Goal: Task Accomplishment & Management: Manage account settings

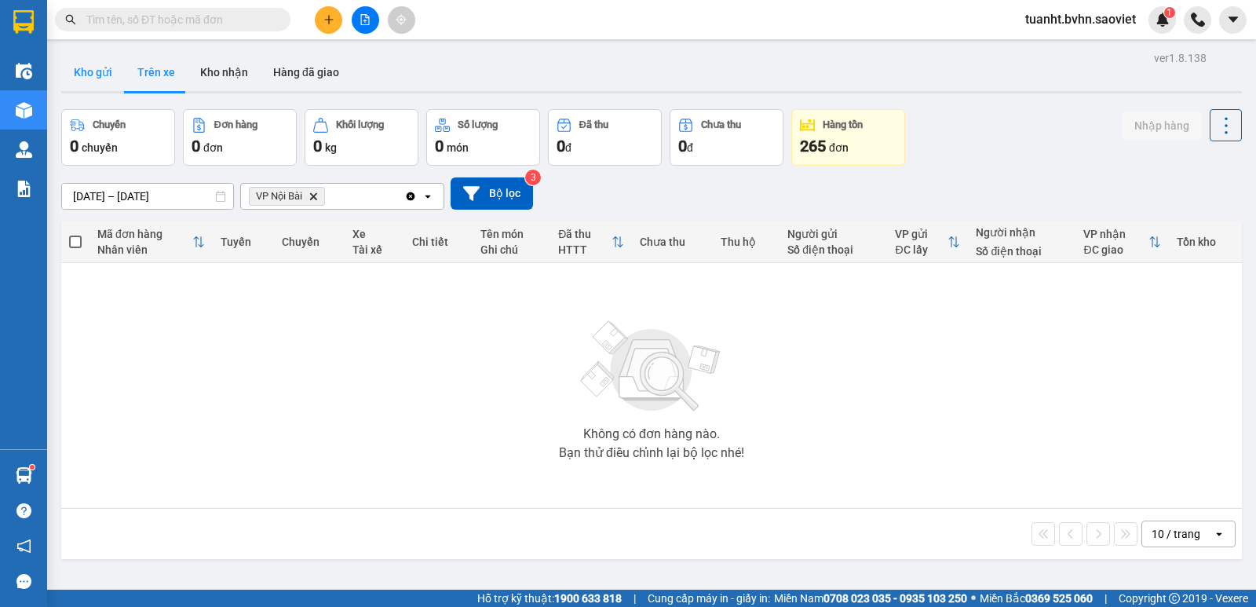
click at [110, 69] on button "Kho gửi" at bounding box center [93, 72] width 64 height 38
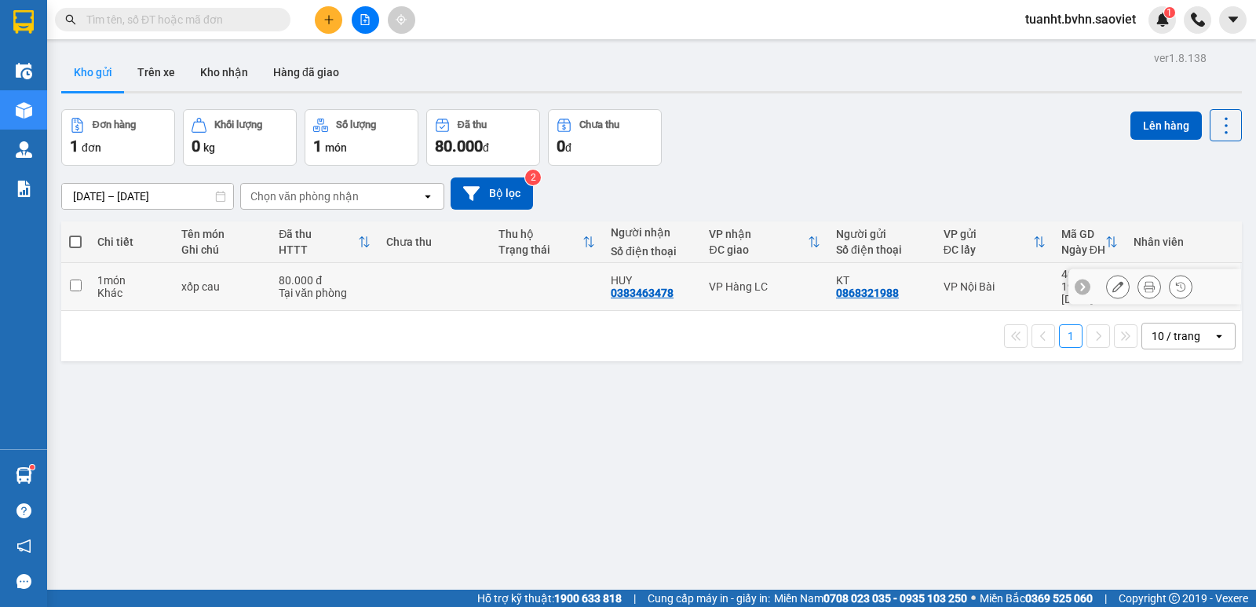
click at [74, 280] on input "checkbox" at bounding box center [76, 286] width 12 height 12
checkbox input "true"
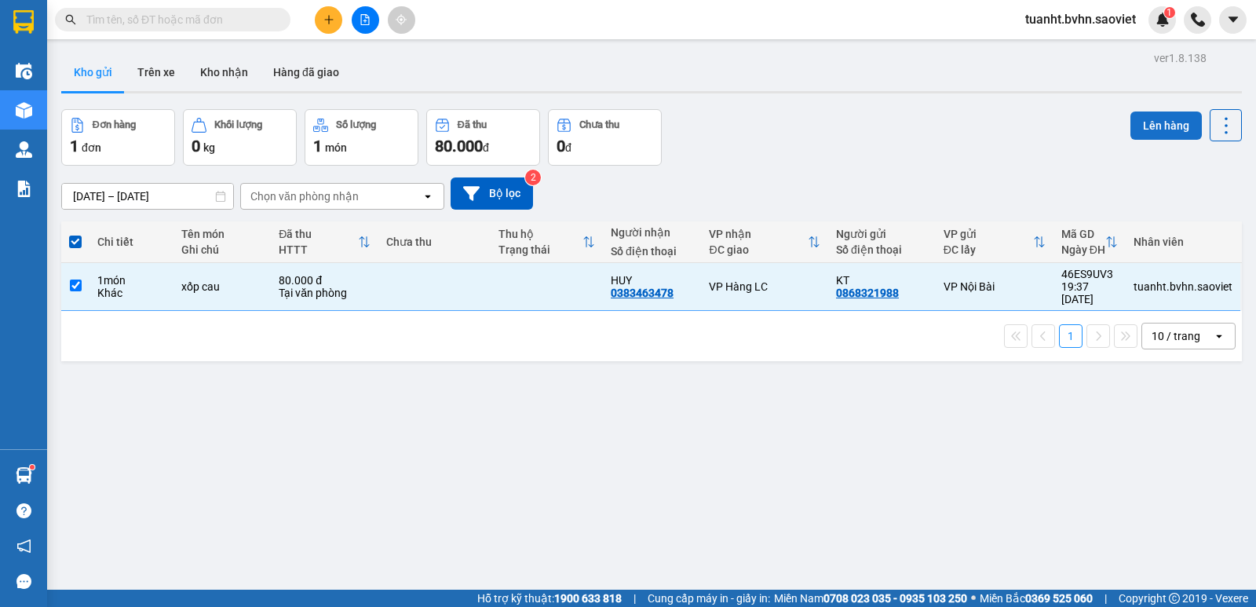
click at [1150, 119] on button "Lên hàng" at bounding box center [1166, 125] width 71 height 28
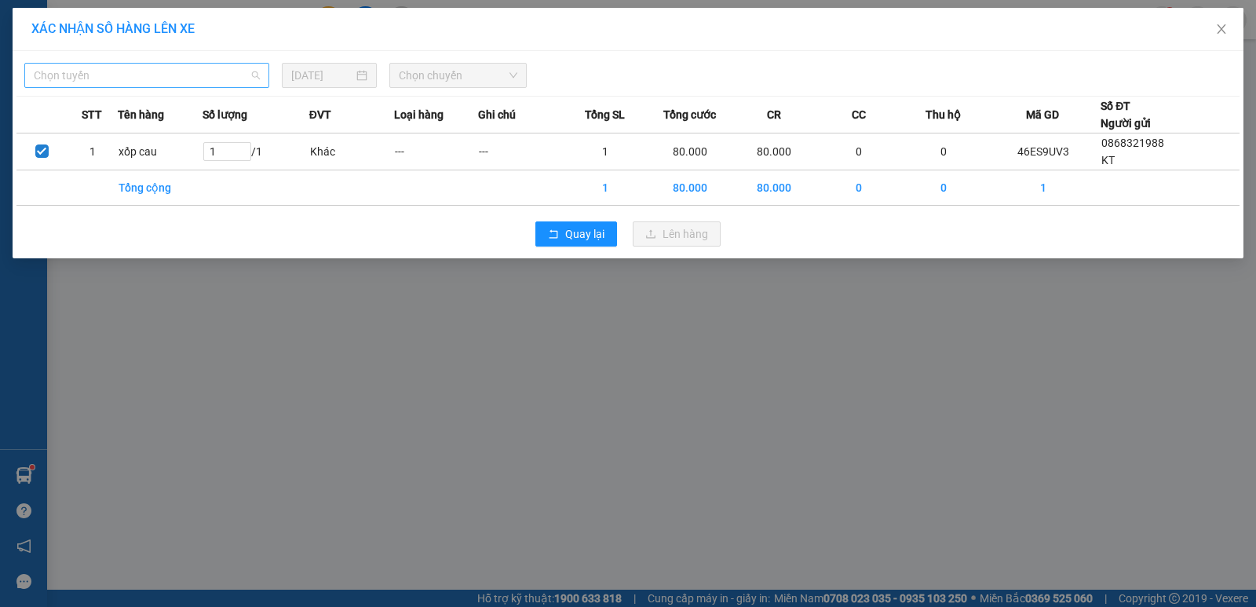
click at [225, 71] on span "Chọn tuyến" at bounding box center [147, 76] width 226 height 24
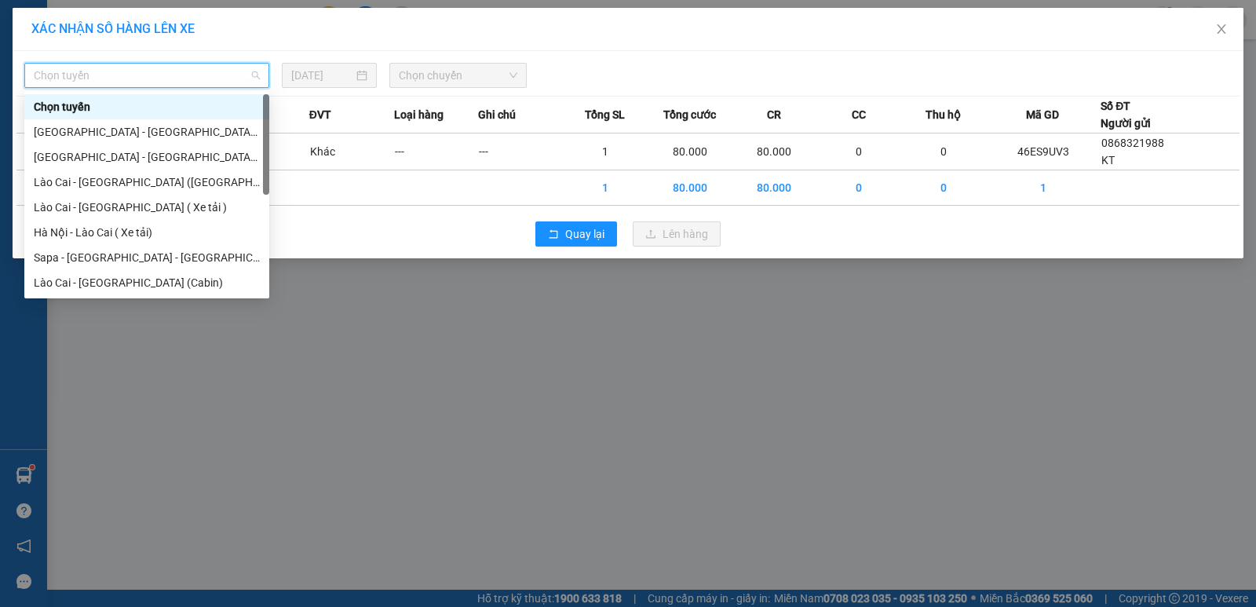
scroll to position [126, 0]
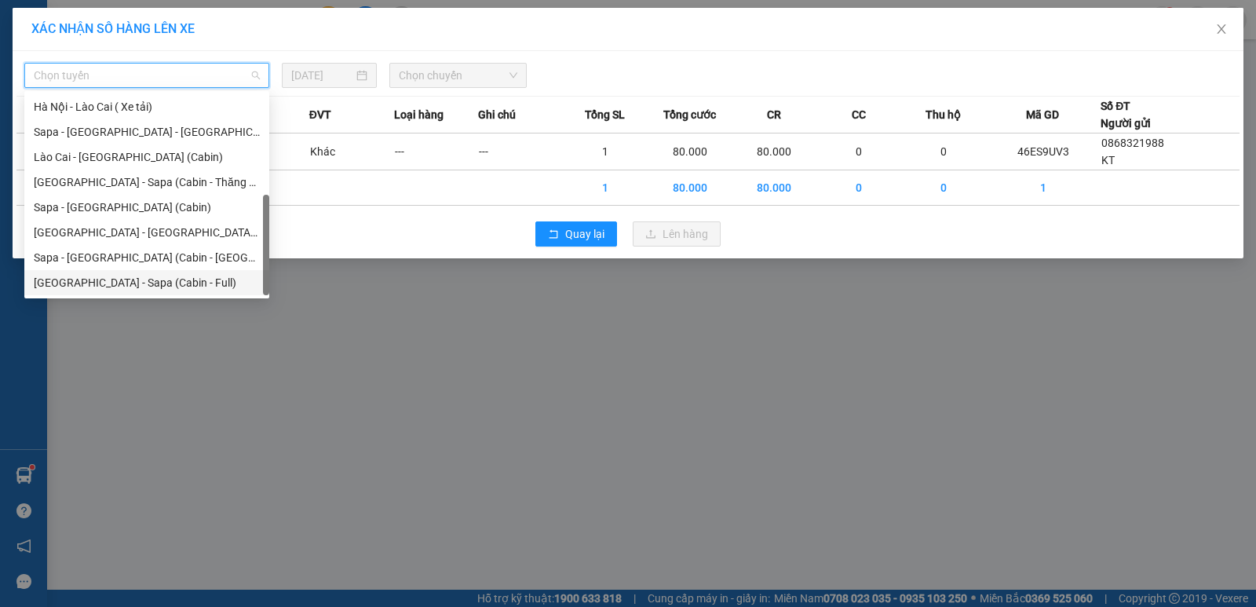
click at [141, 284] on div "[GEOGRAPHIC_DATA] - Sapa (Cabin - Full)" at bounding box center [147, 282] width 226 height 17
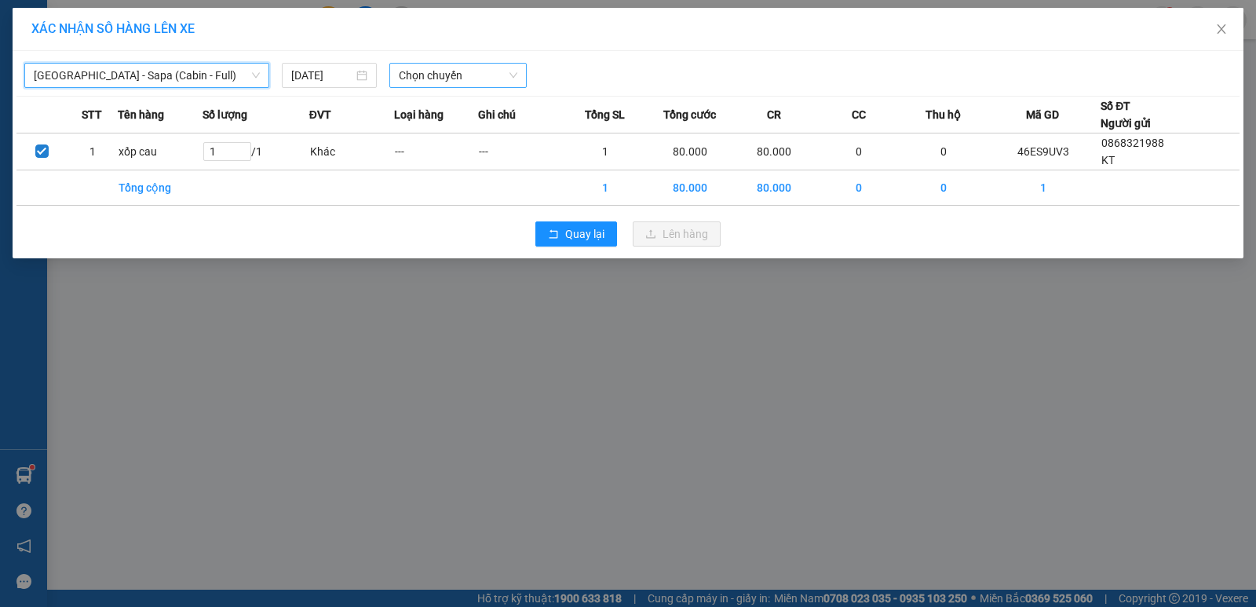
click at [496, 72] on span "Chọn chuyến" at bounding box center [458, 76] width 119 height 24
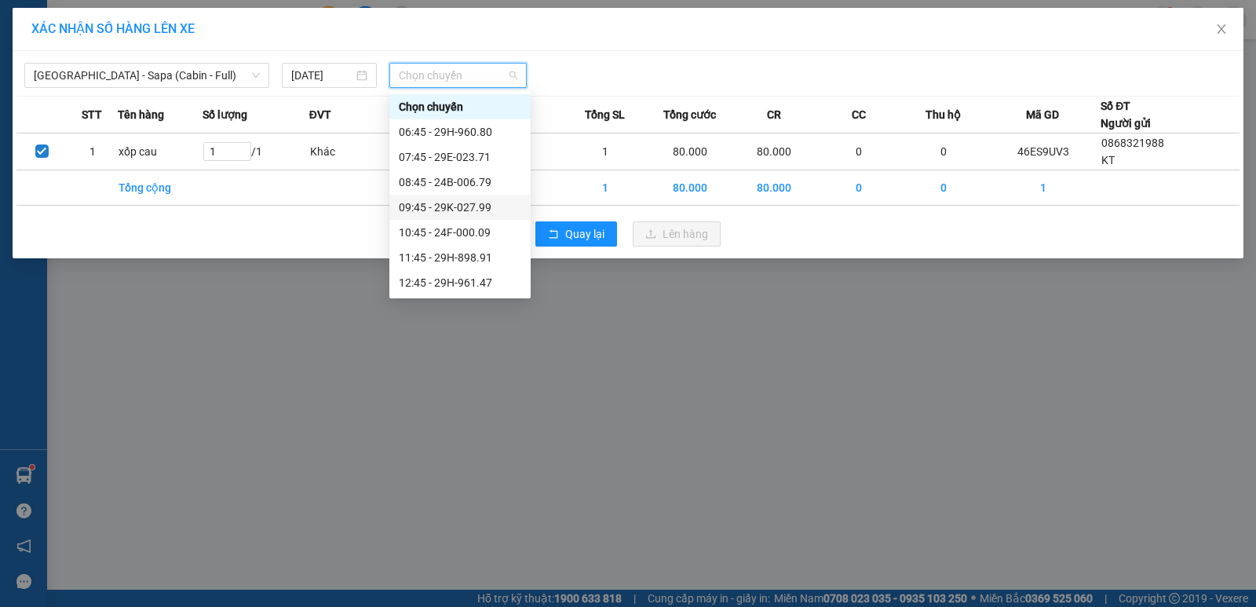
scroll to position [236, 0]
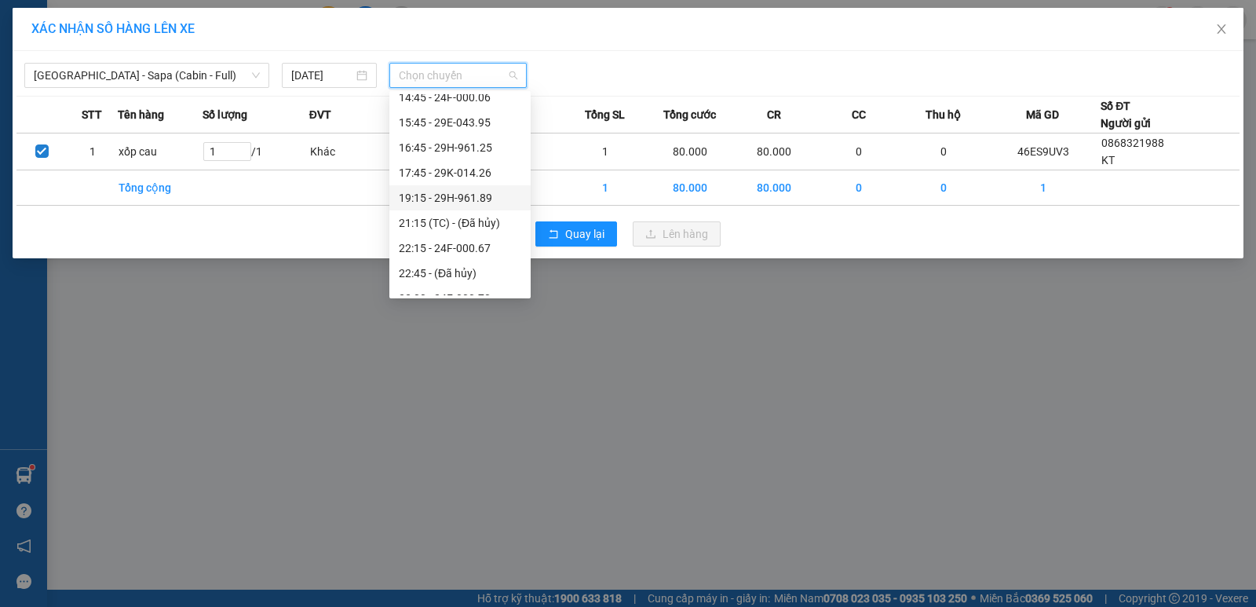
click at [480, 198] on div "19:15 - 29H-961.89" at bounding box center [460, 197] width 122 height 17
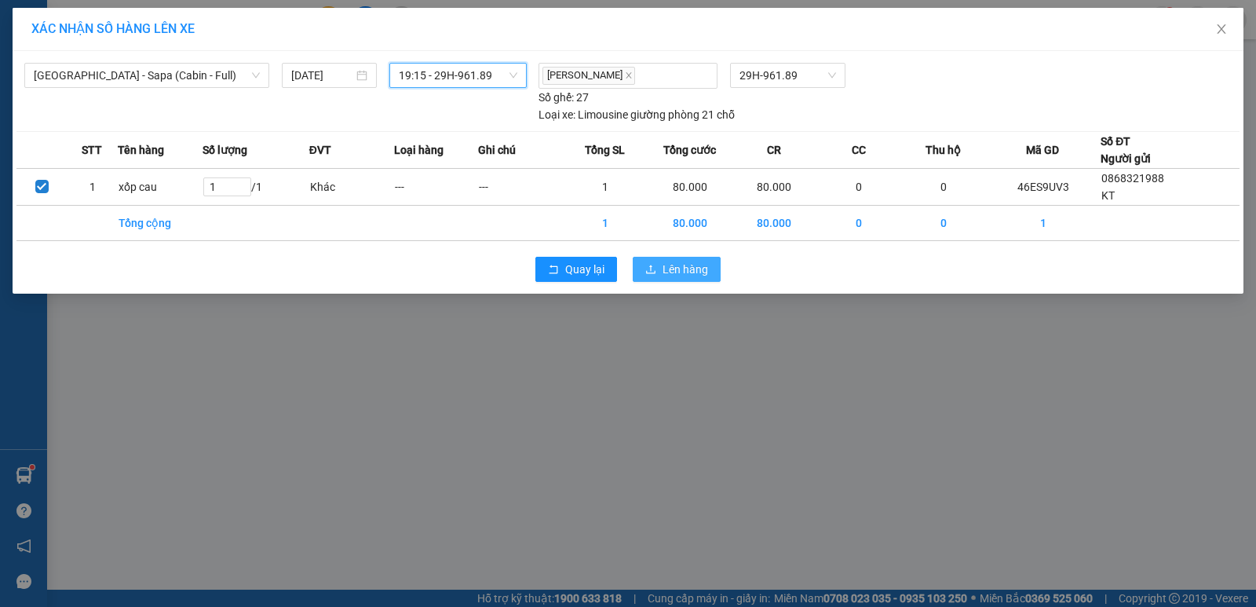
click at [666, 262] on span "Lên hàng" at bounding box center [686, 269] width 46 height 17
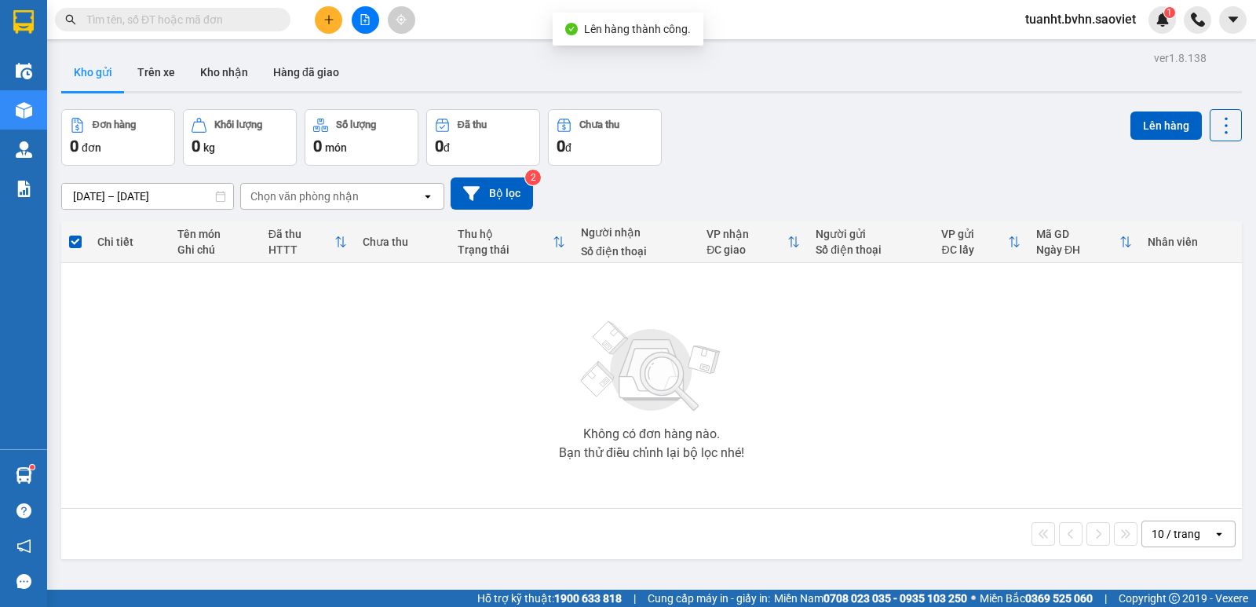
click at [370, 24] on icon "file-add" at bounding box center [365, 19] width 11 height 11
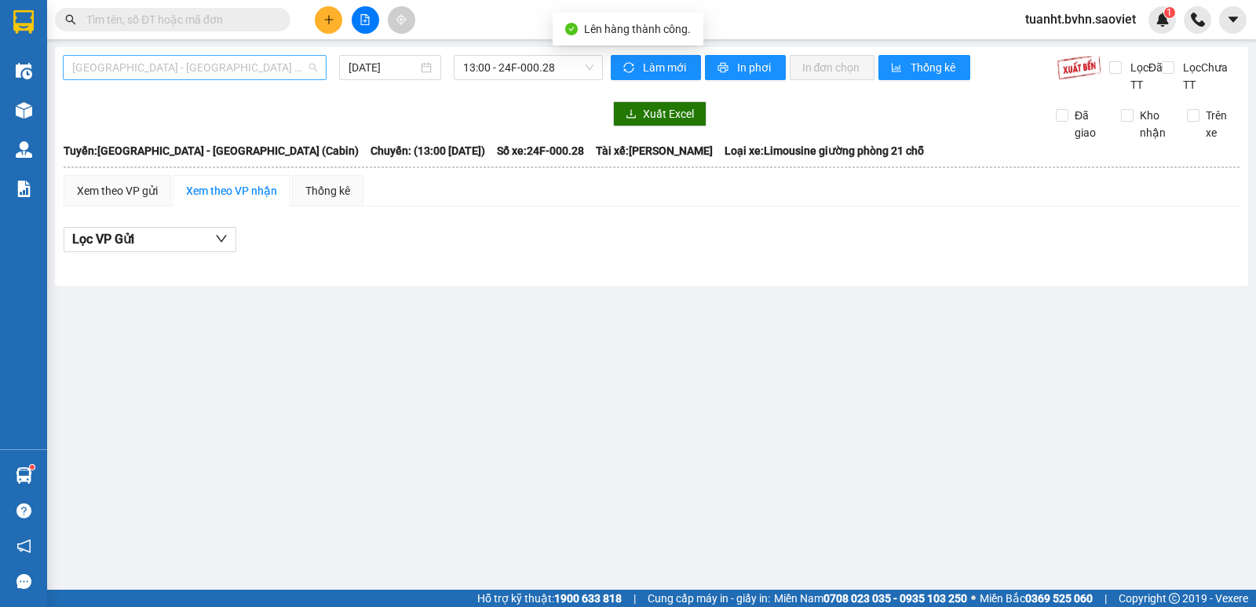
click at [245, 58] on span "[GEOGRAPHIC_DATA] - [GEOGRAPHIC_DATA] (Cabin)" at bounding box center [194, 68] width 245 height 24
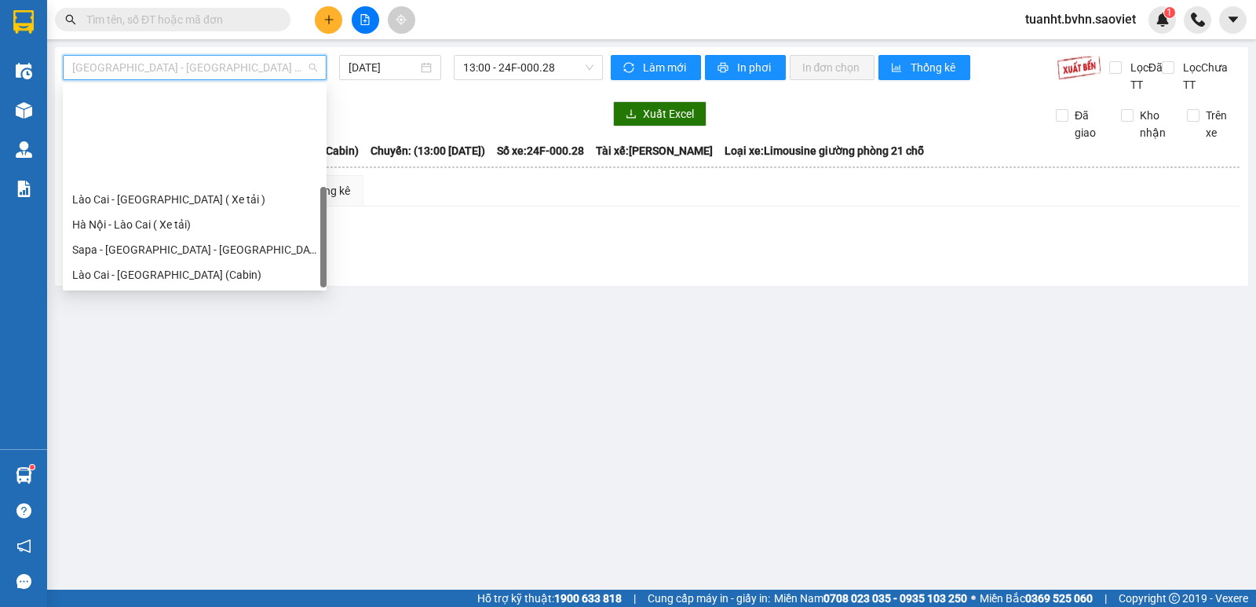
scroll to position [126, 0]
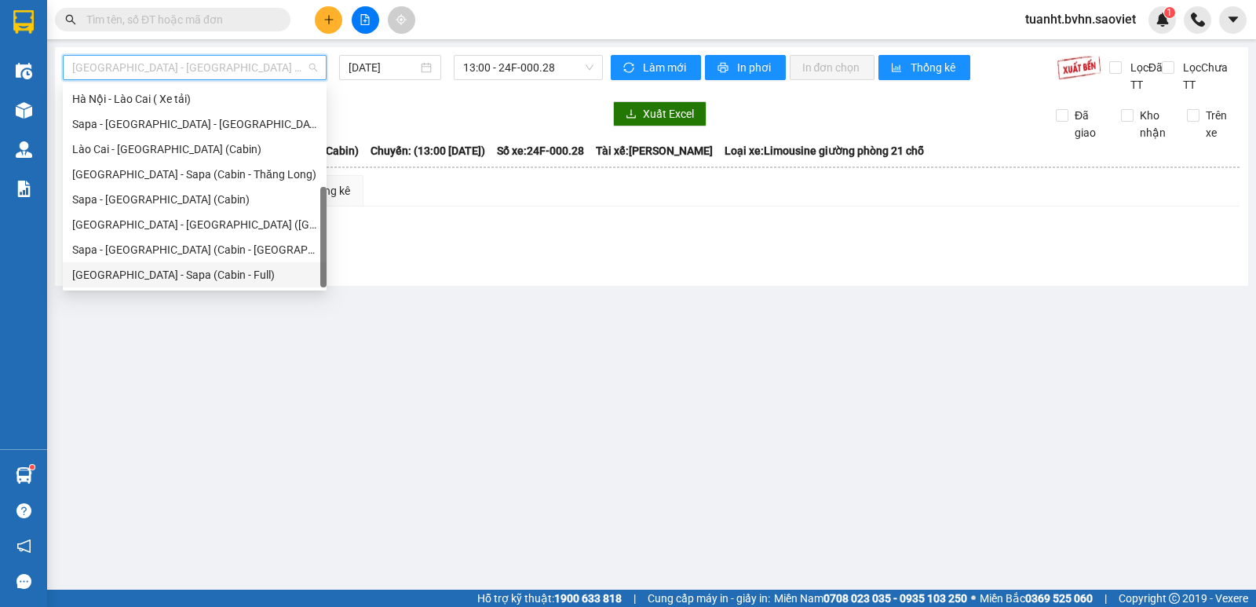
click at [221, 271] on div "[GEOGRAPHIC_DATA] - Sapa (Cabin - Full)" at bounding box center [194, 274] width 245 height 17
type input "[DATE]"
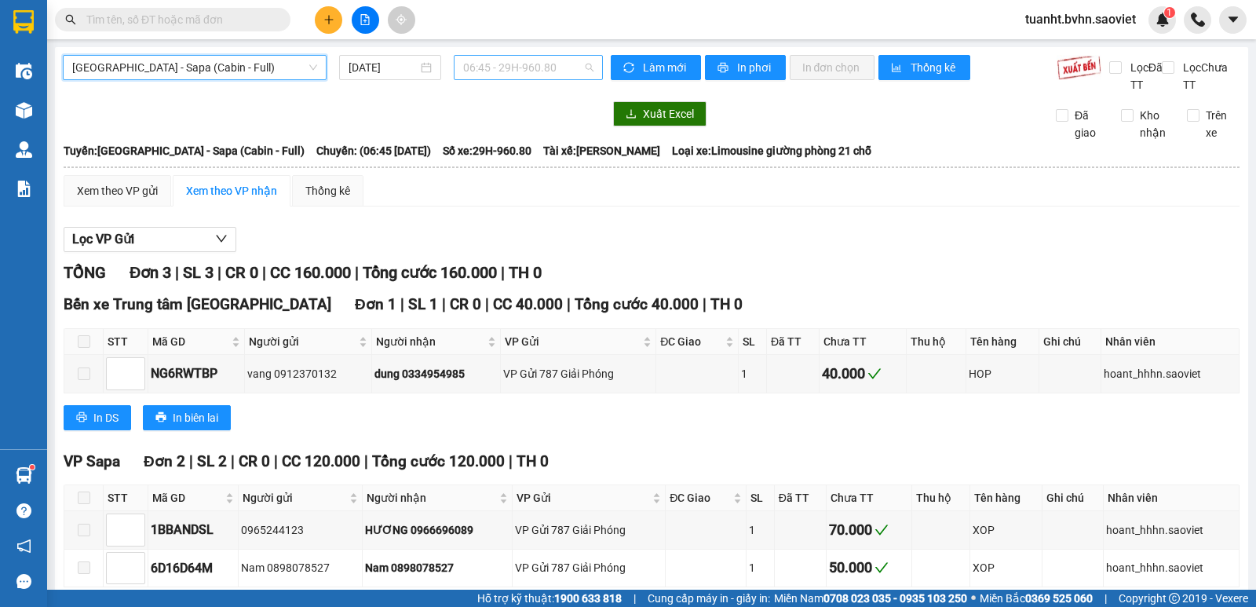
click at [514, 70] on span "06:45 - 29H-960.80" at bounding box center [528, 68] width 130 height 24
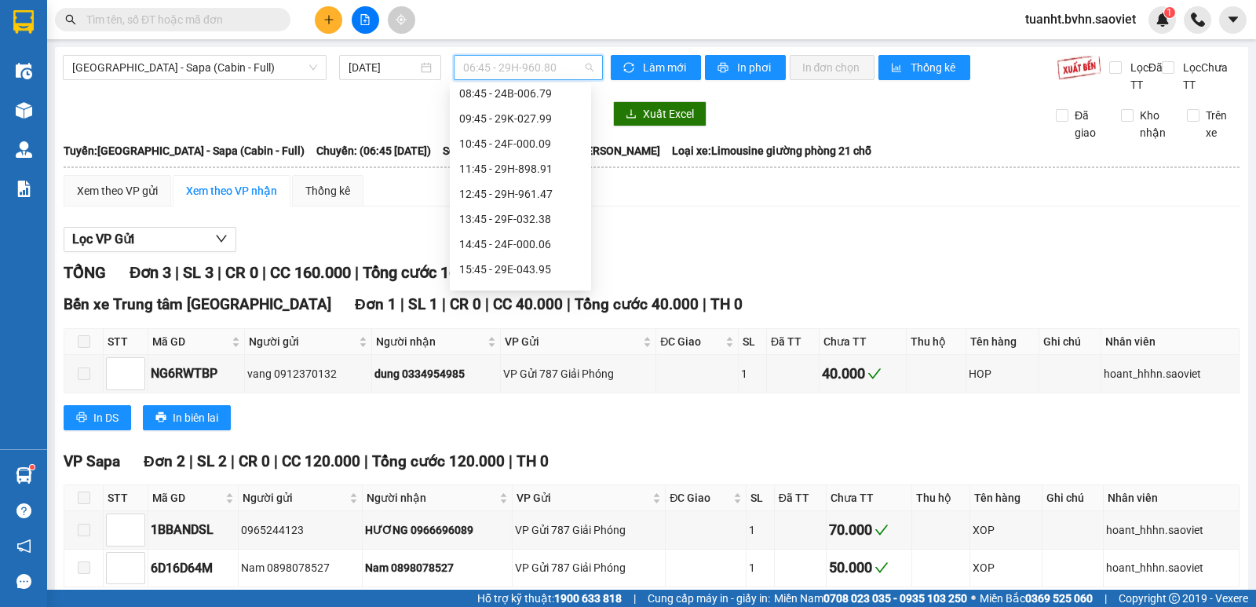
scroll to position [157, 0]
click at [531, 266] on div "19:15 - 29H-961.89" at bounding box center [520, 268] width 122 height 17
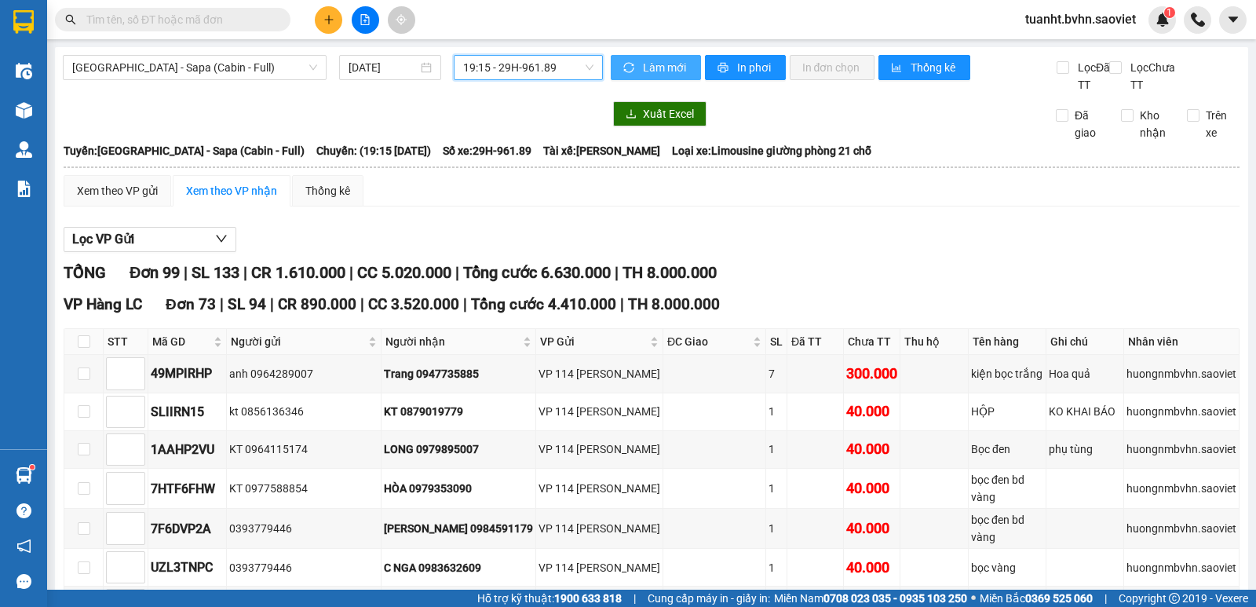
click at [631, 68] on button "Làm mới" at bounding box center [656, 67] width 90 height 25
click at [749, 68] on span "In phơi" at bounding box center [755, 67] width 36 height 17
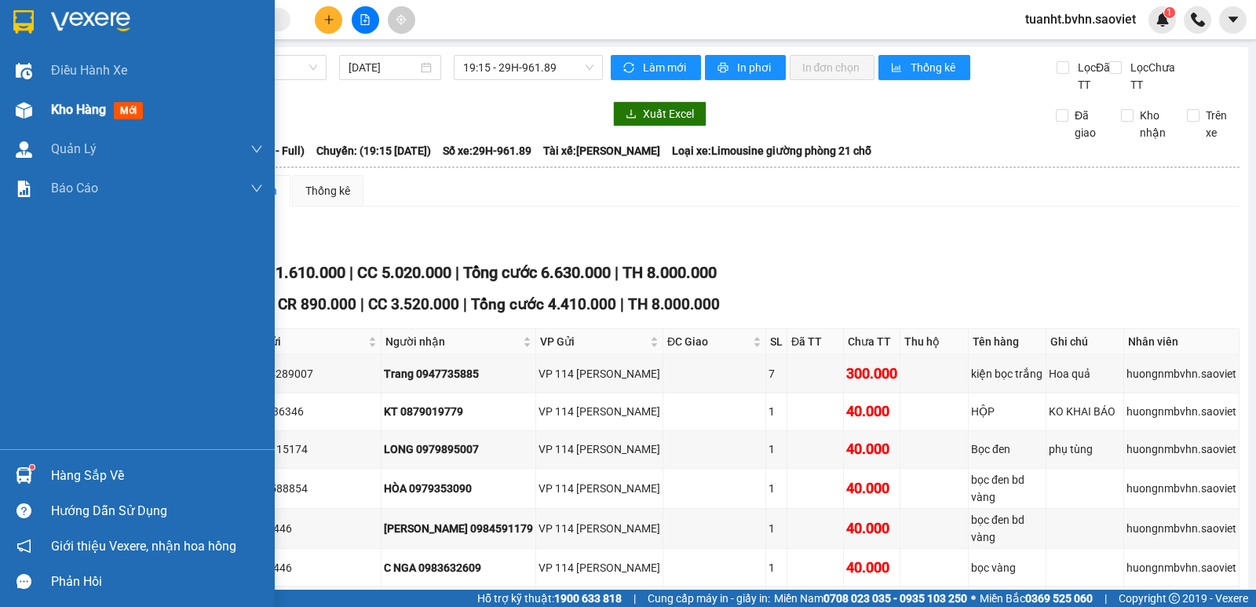
click at [25, 103] on img at bounding box center [24, 110] width 16 height 16
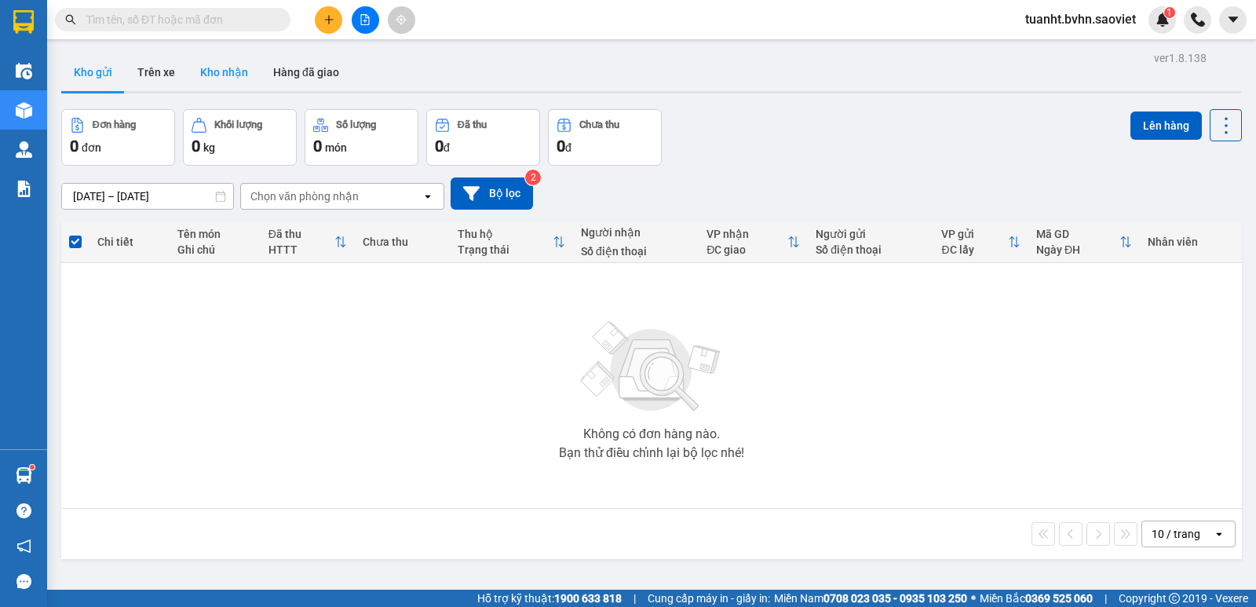
click at [232, 76] on button "Kho nhận" at bounding box center [224, 72] width 73 height 38
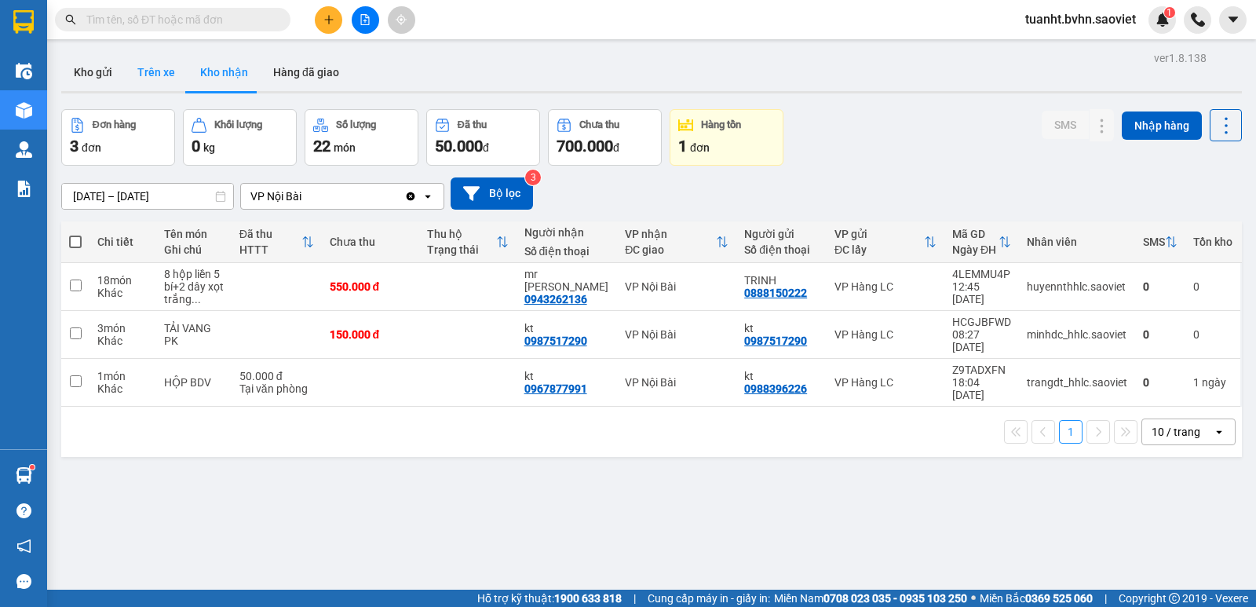
click at [163, 74] on button "Trên xe" at bounding box center [156, 72] width 63 height 38
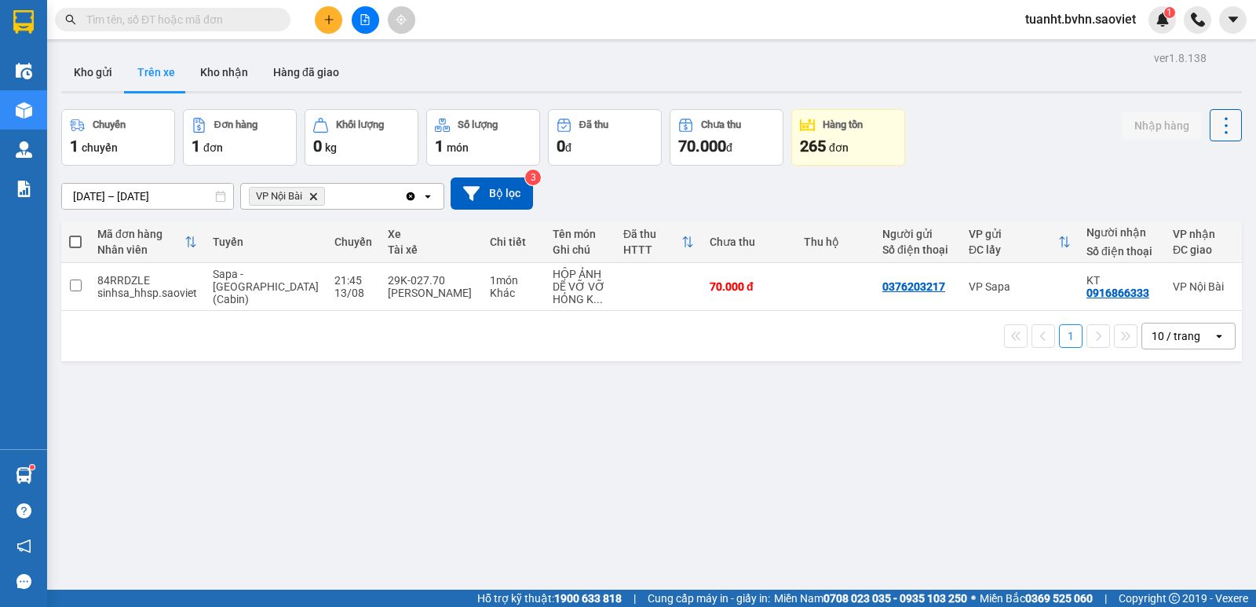
click at [1210, 113] on button at bounding box center [1226, 125] width 32 height 32
click at [1185, 168] on span "Làm mới" at bounding box center [1192, 168] width 43 height 16
click at [241, 25] on input "text" at bounding box center [178, 19] width 185 height 17
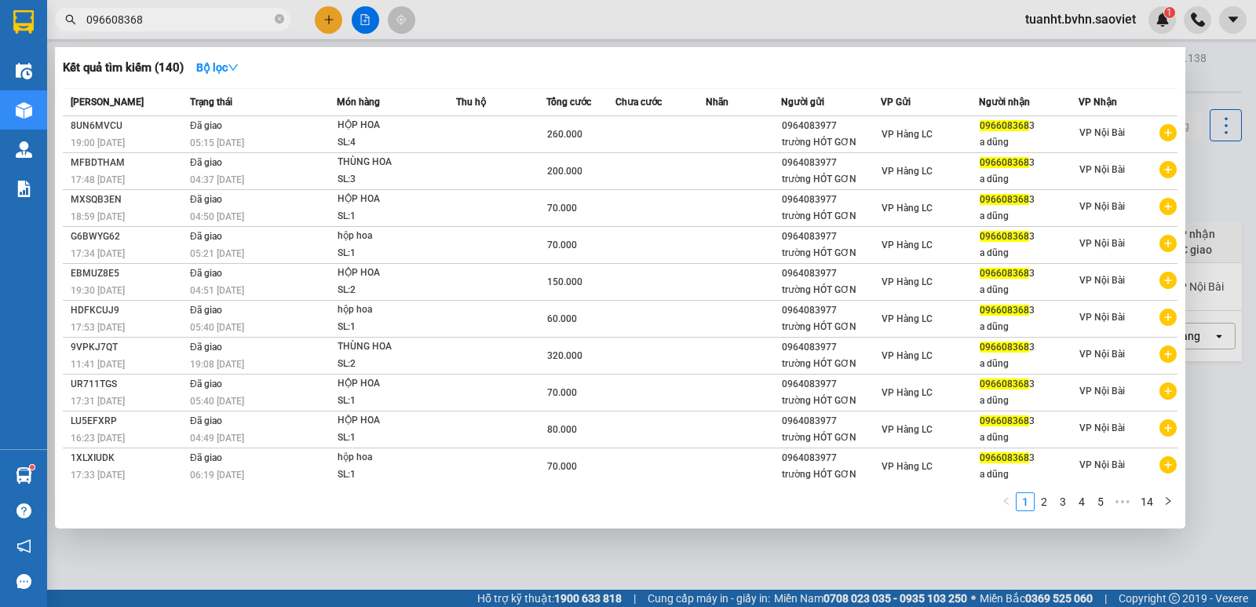
type input "0966083683"
click at [279, 20] on icon "close-circle" at bounding box center [279, 18] width 9 height 9
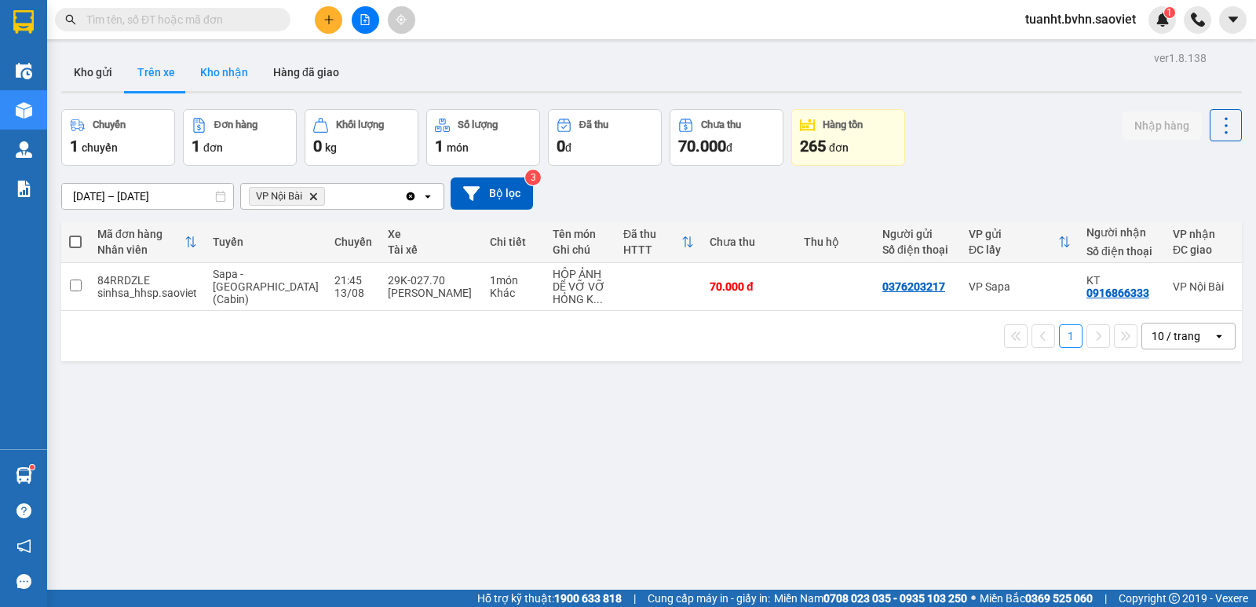
click at [225, 71] on button "Kho nhận" at bounding box center [224, 72] width 73 height 38
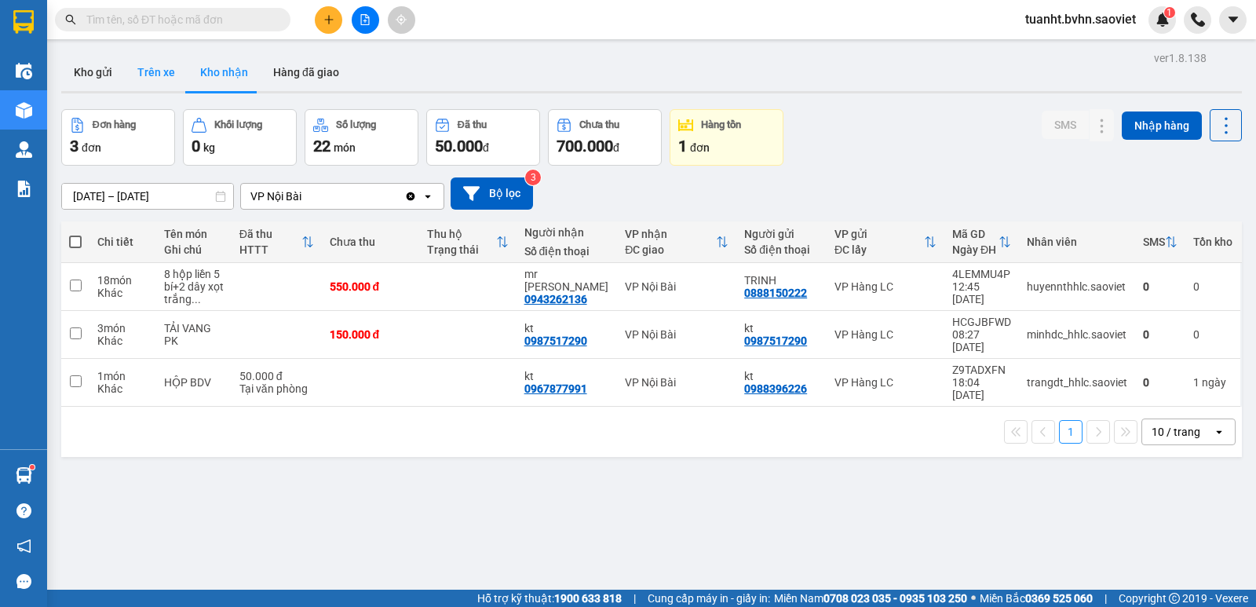
click at [175, 75] on button "Trên xe" at bounding box center [156, 72] width 63 height 38
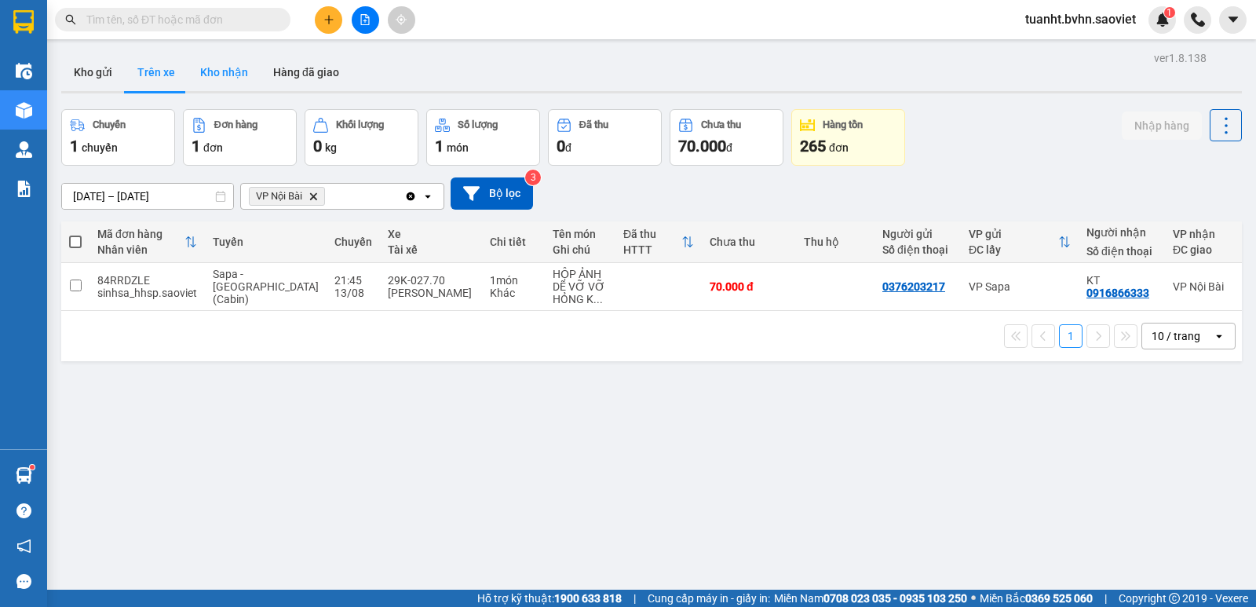
click at [211, 59] on button "Kho nhận" at bounding box center [224, 72] width 73 height 38
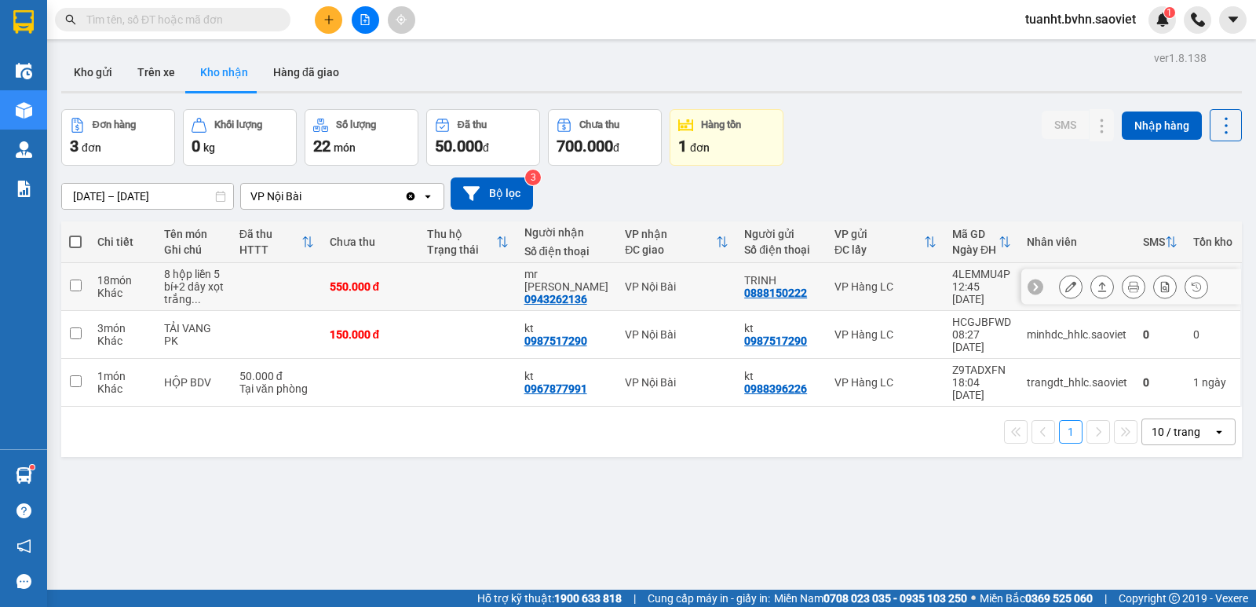
click at [1065, 287] on icon at bounding box center [1070, 286] width 11 height 11
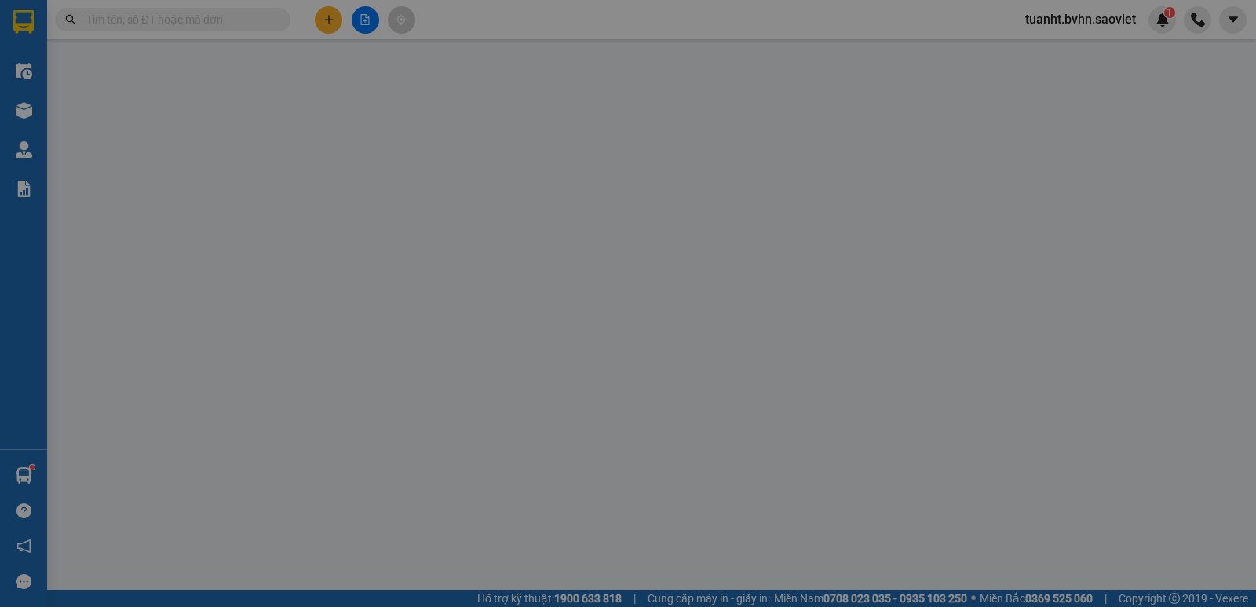
type input "0888150222"
type input "TRINH"
type input "0943262136"
type input "mr [PERSON_NAME]"
type input "550.000"
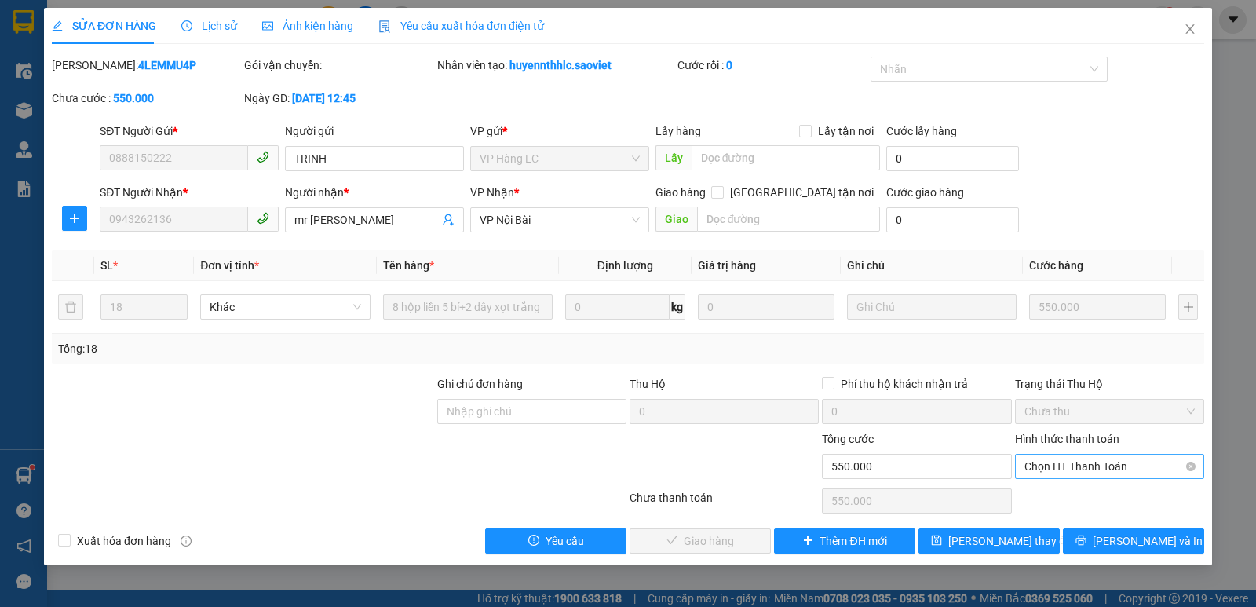
click at [1048, 466] on span "Chọn HT Thanh Toán" at bounding box center [1110, 467] width 170 height 24
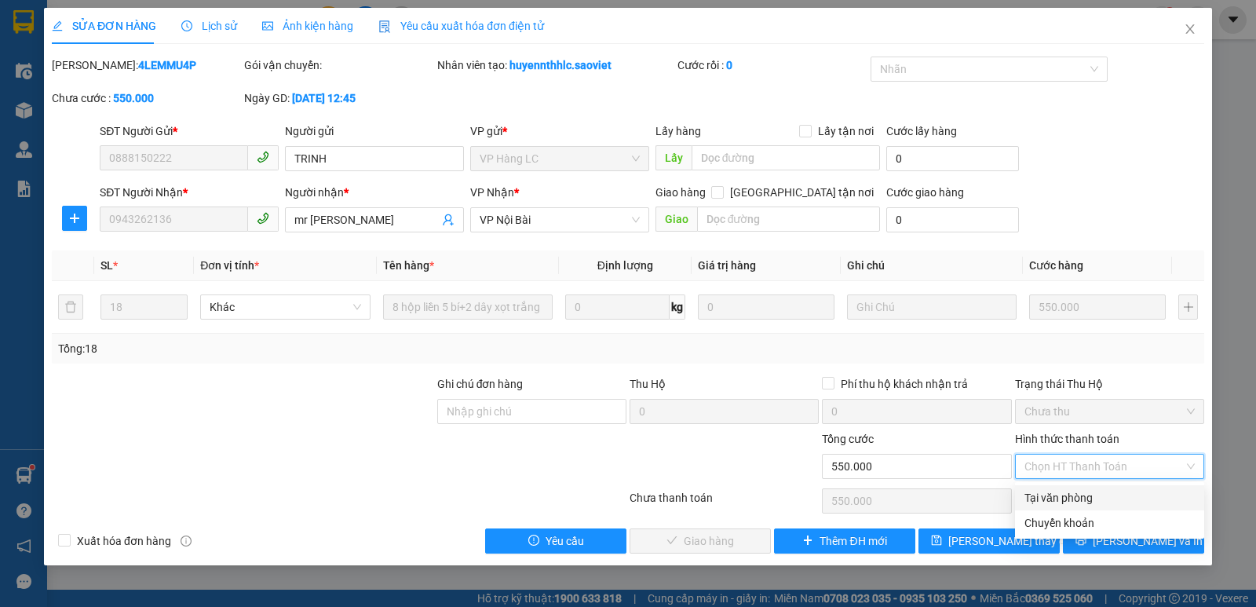
click at [1055, 491] on div "Tại văn phòng" at bounding box center [1110, 497] width 170 height 17
type input "0"
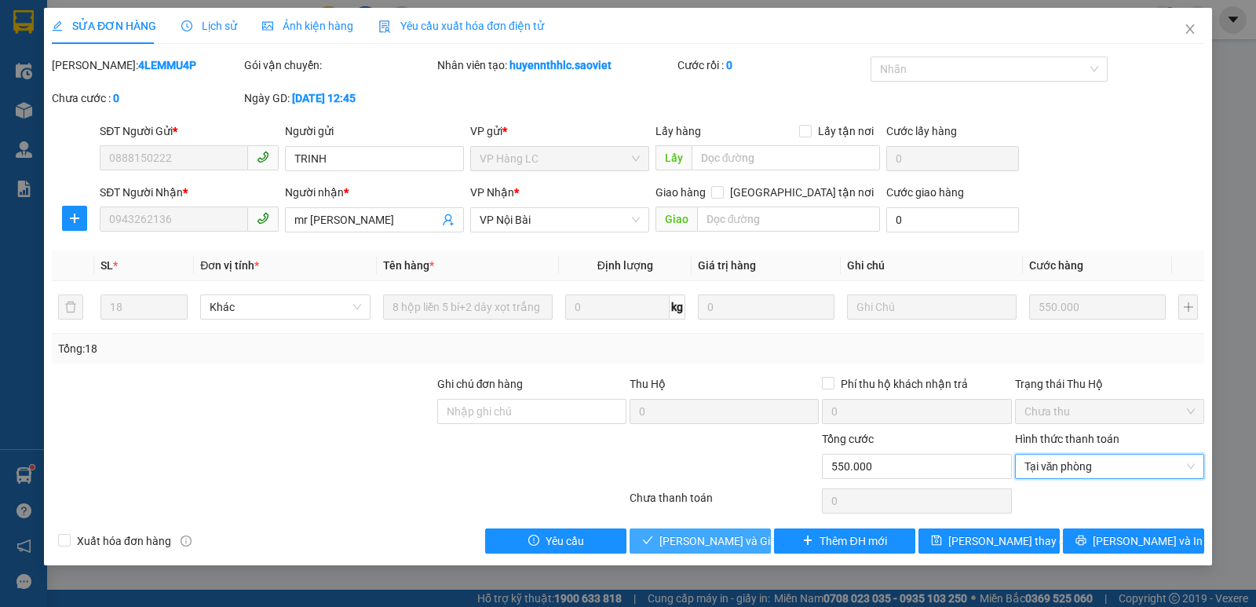
click at [722, 532] on span "[PERSON_NAME] và Giao hàng" at bounding box center [735, 540] width 151 height 17
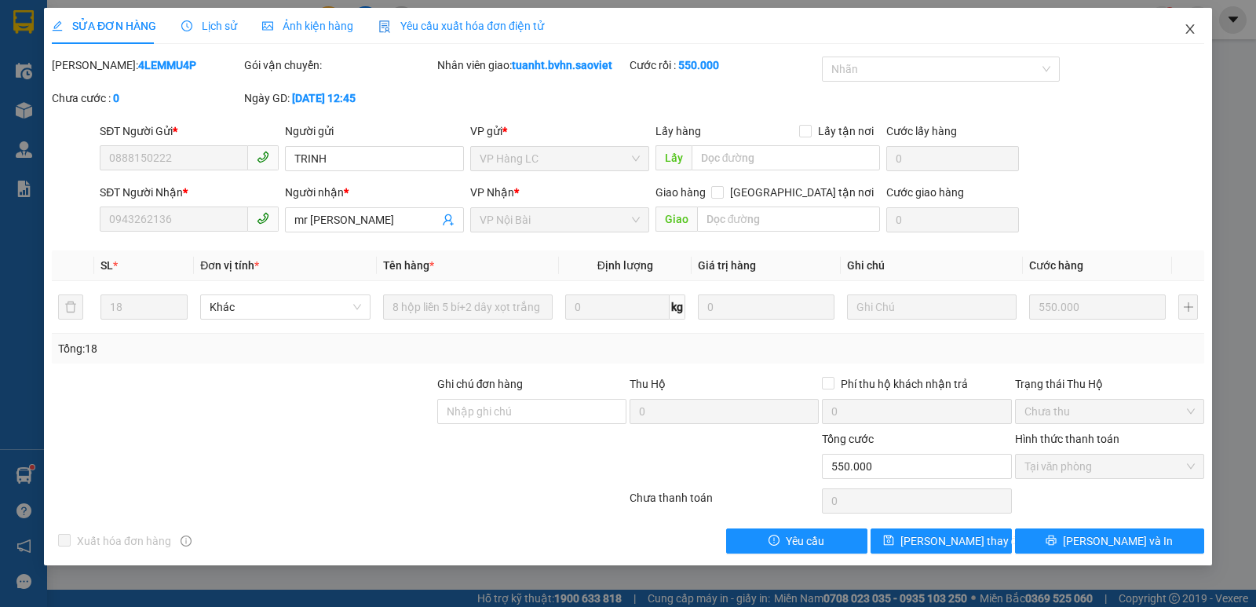
click at [1195, 27] on icon "close" at bounding box center [1190, 29] width 13 height 13
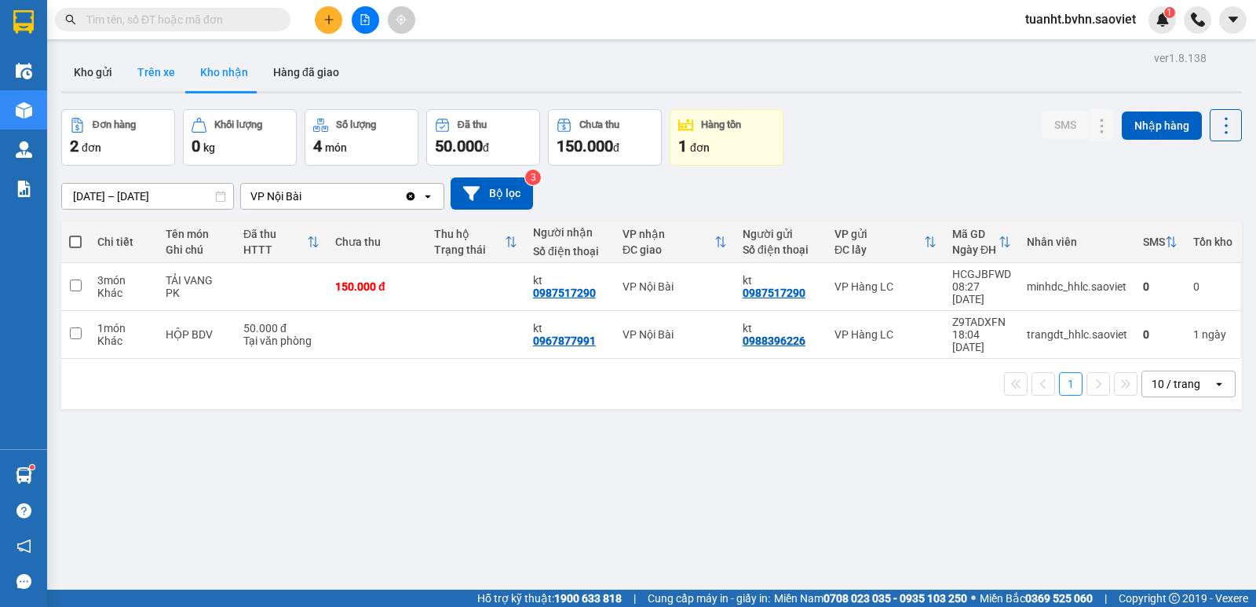
click at [144, 73] on button "Trên xe" at bounding box center [156, 72] width 63 height 38
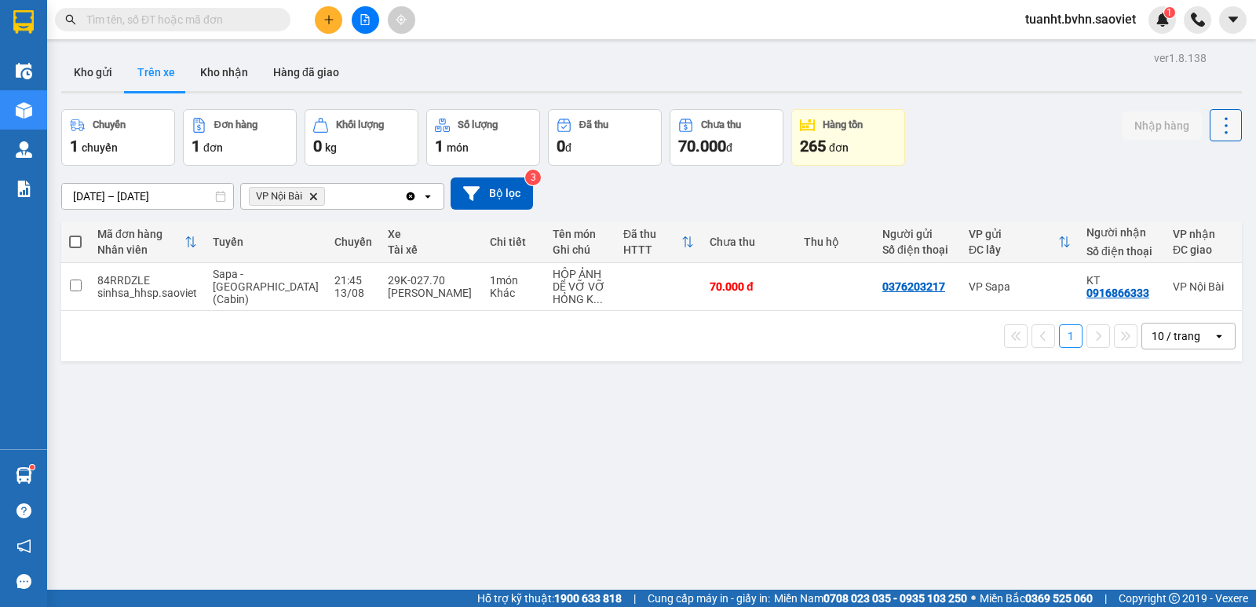
click at [1215, 130] on icon at bounding box center [1226, 126] width 22 height 22
click at [1190, 165] on span "Làm mới" at bounding box center [1192, 168] width 43 height 16
click at [1215, 126] on icon at bounding box center [1226, 126] width 22 height 22
click at [1202, 171] on span "Làm mới" at bounding box center [1192, 168] width 43 height 16
